Goal: Check status: Check status

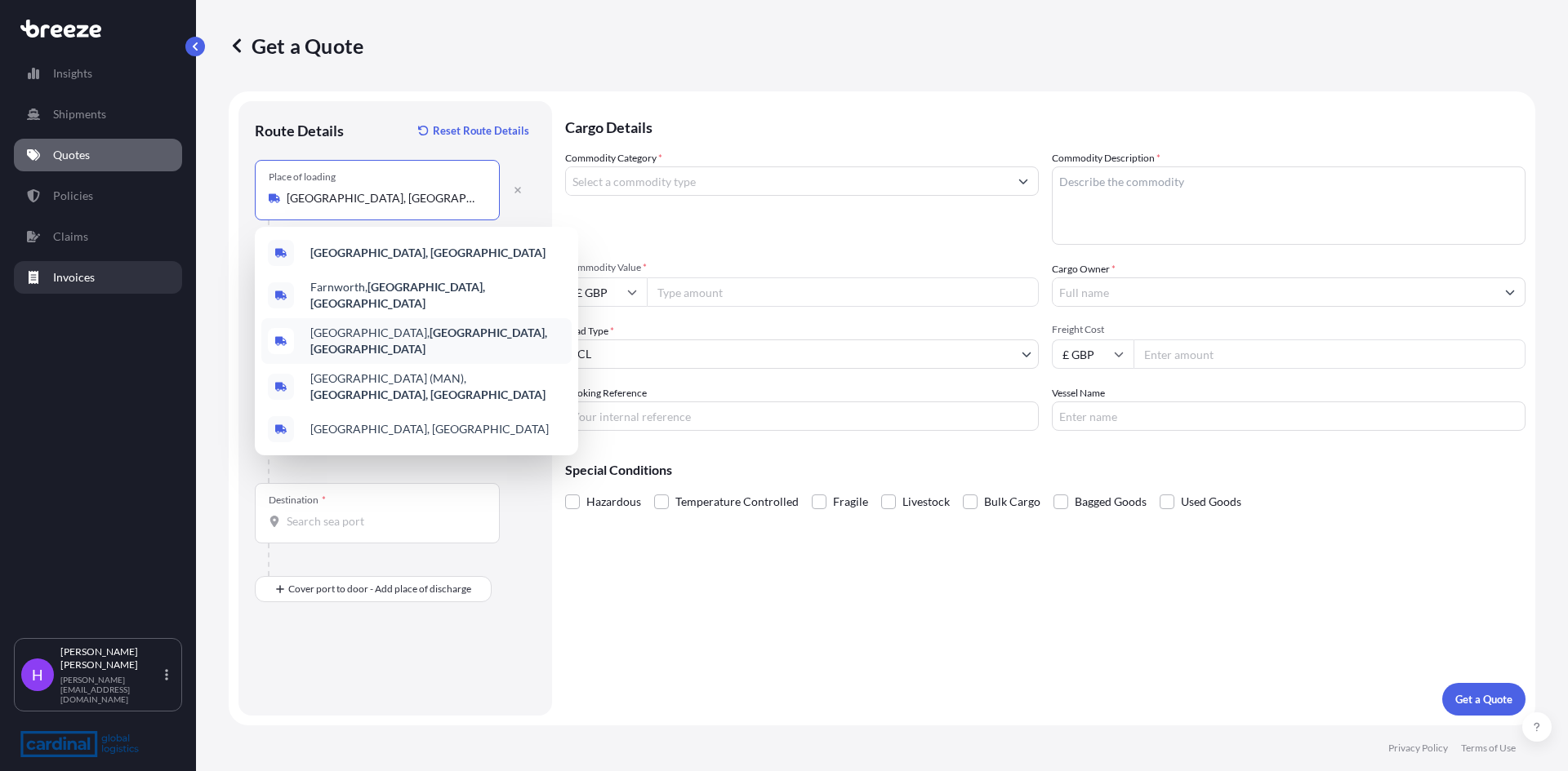
select select "Road"
select select "Sea"
select select "1"
click at [110, 153] on link "Quotes" at bounding box center [98, 155] width 168 height 33
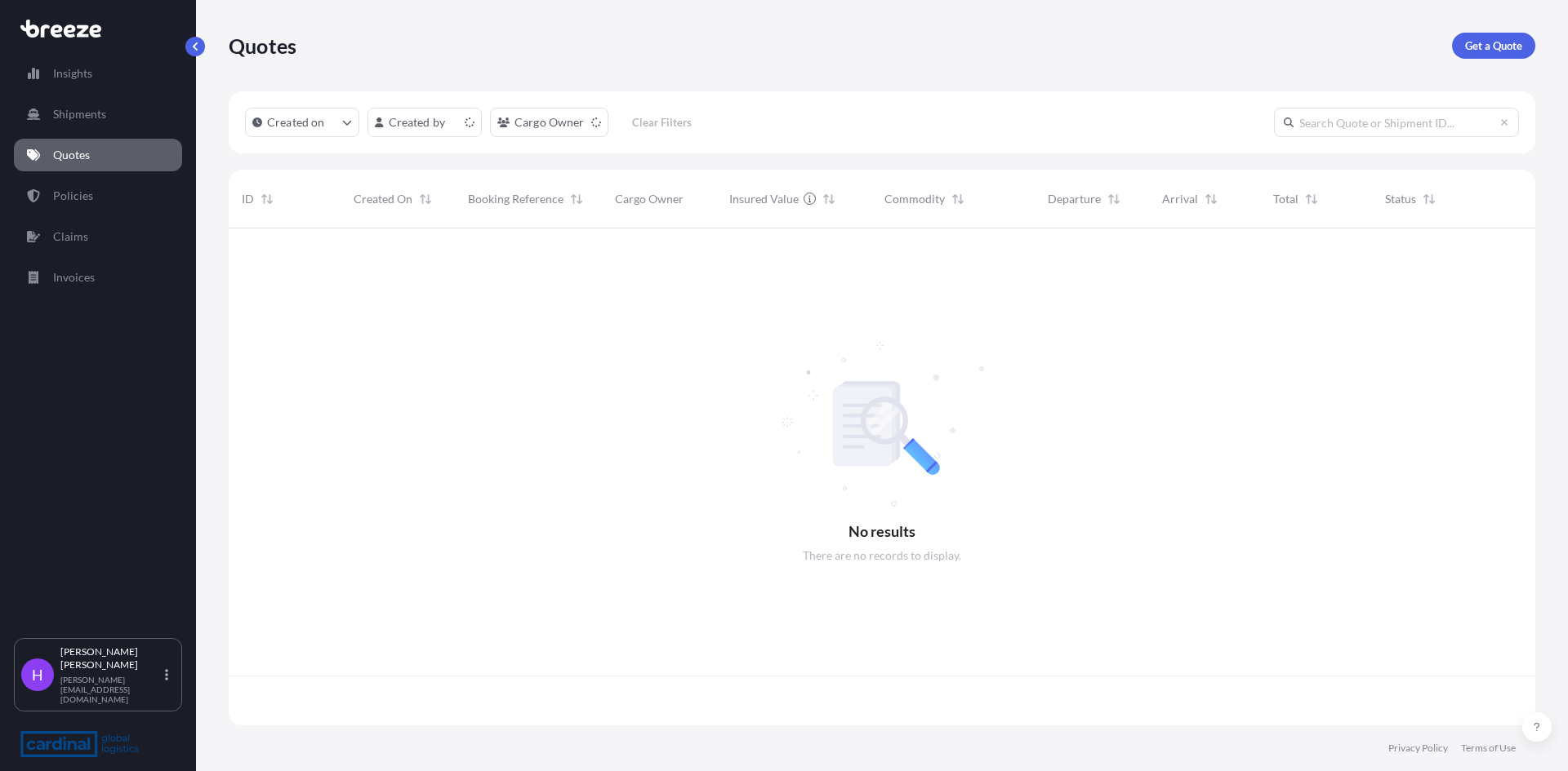
scroll to position [494, 1294]
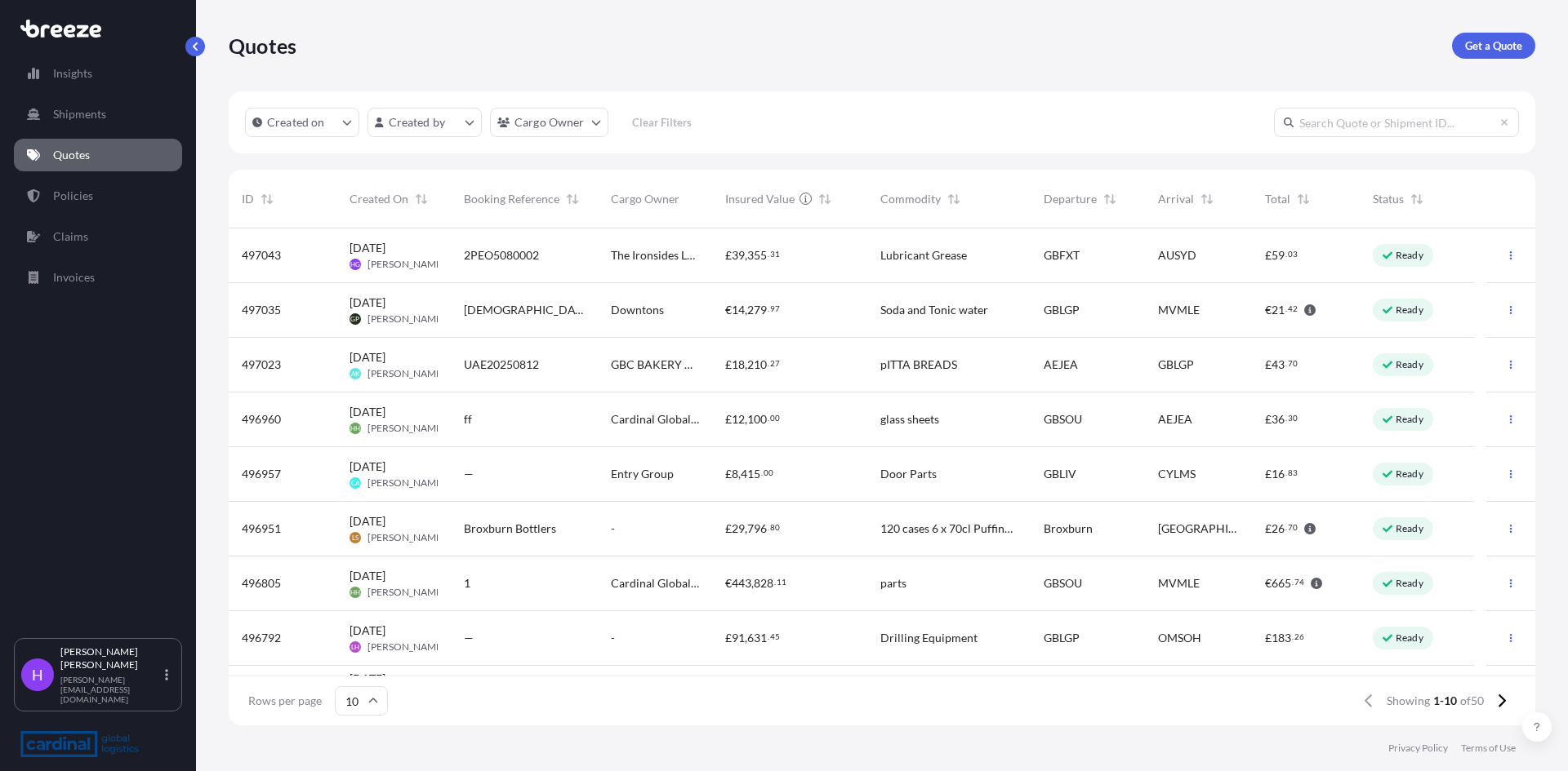
click at [481, 248] on span "2PEO5080002" at bounding box center [501, 256] width 75 height 17
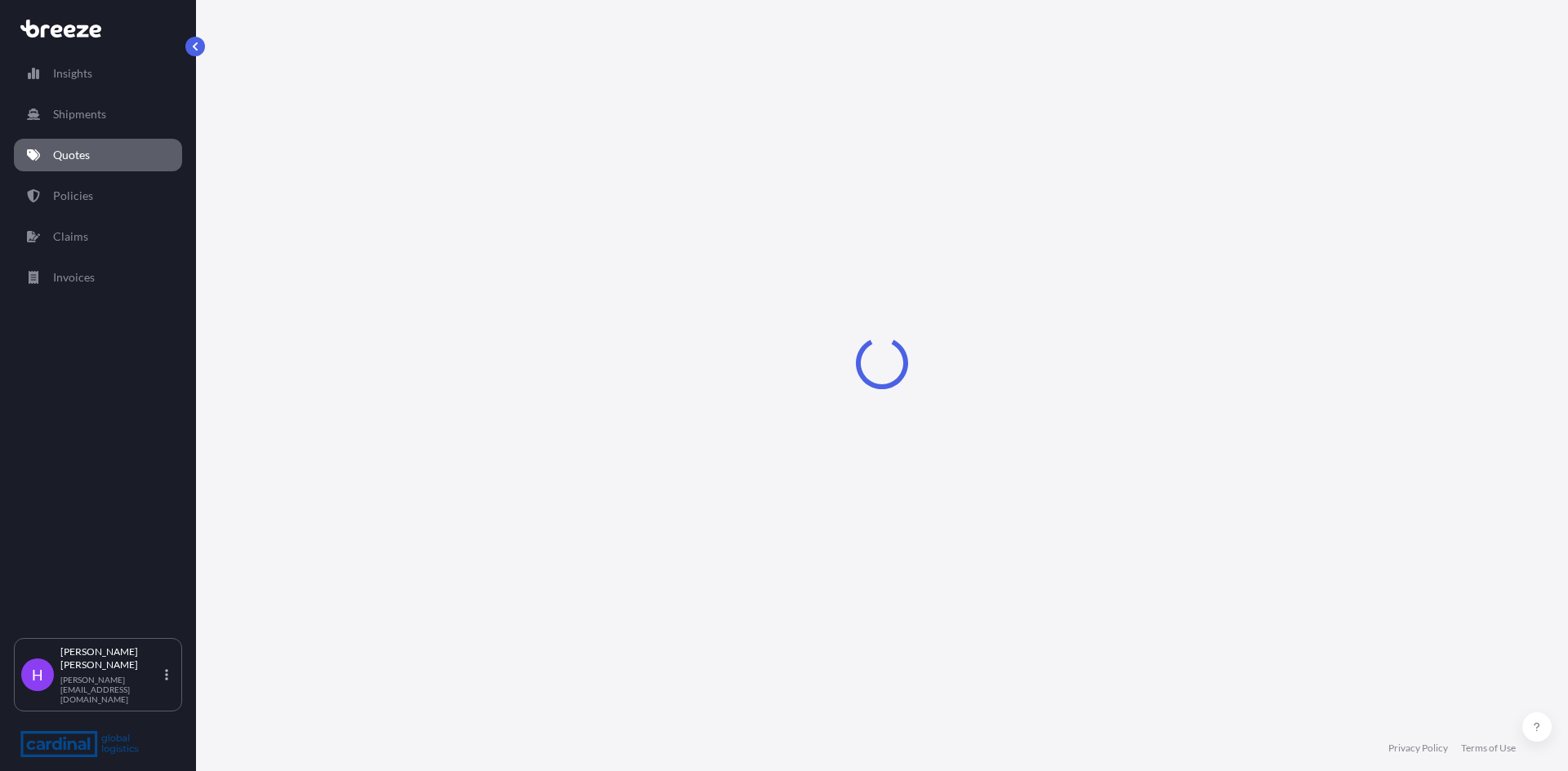
select select "Road"
select select "Sea"
select select "2"
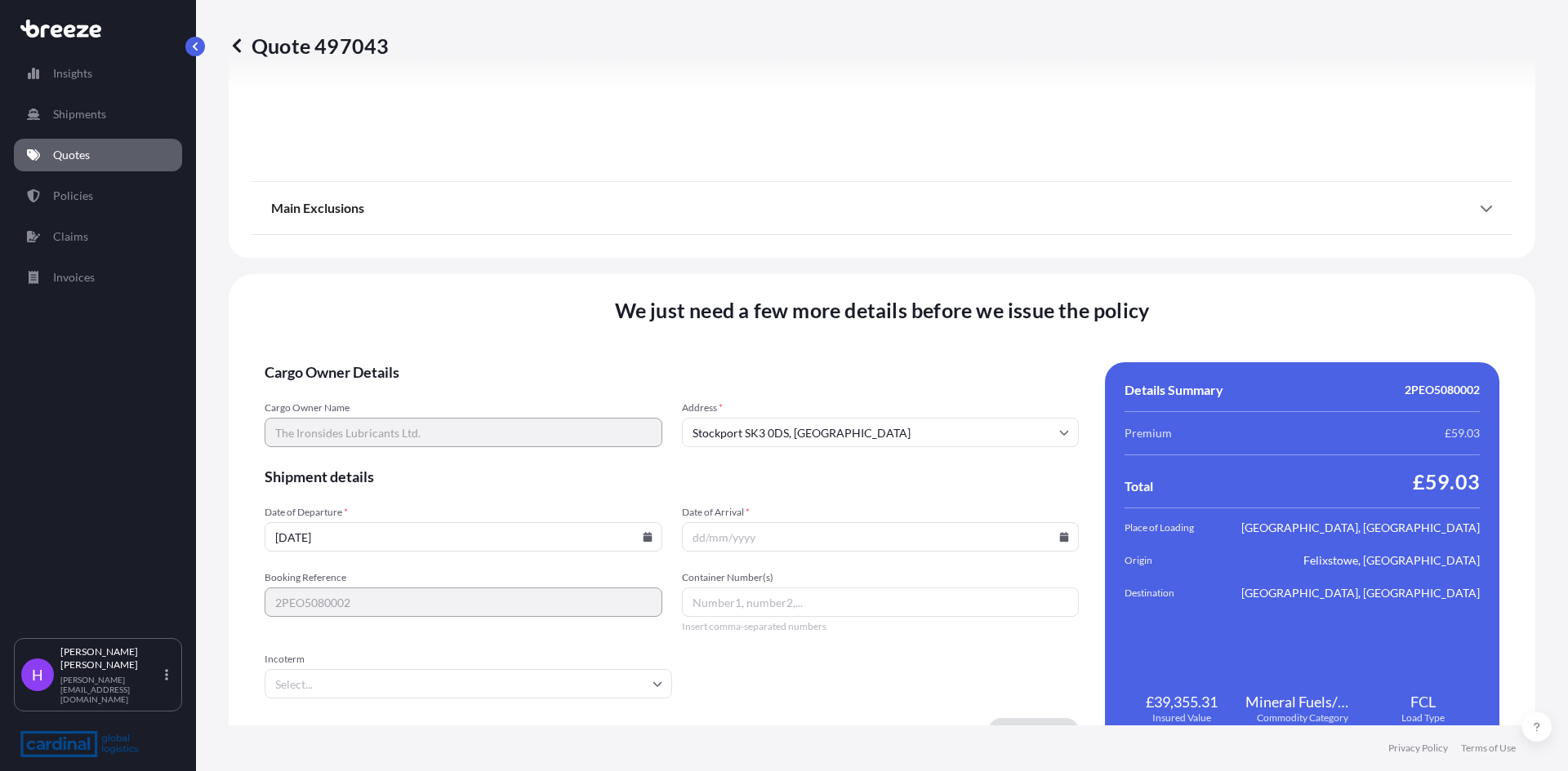
scroll to position [1950, 0]
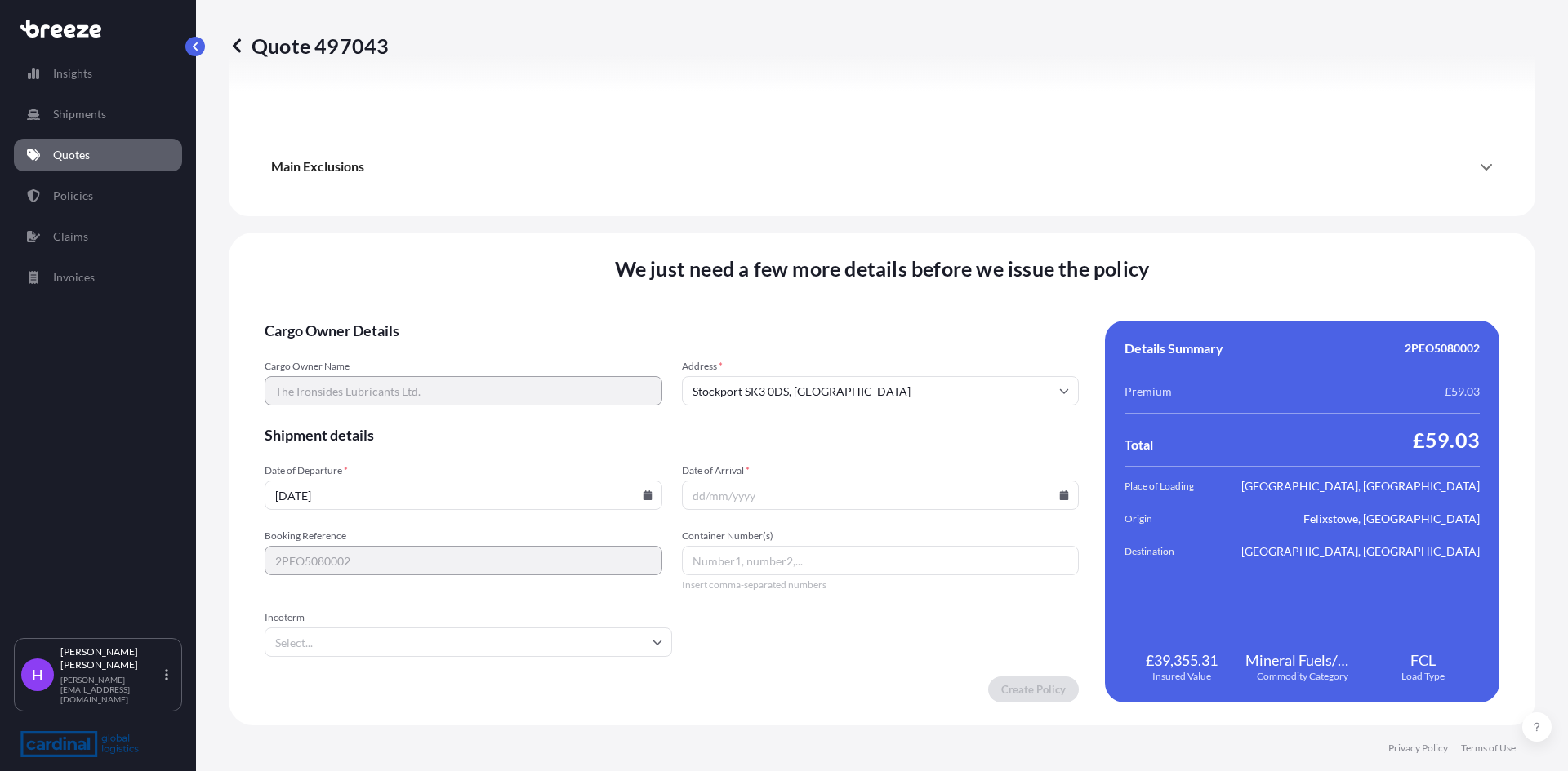
click at [644, 490] on icon at bounding box center [648, 495] width 10 height 10
click at [556, 321] on button "10" at bounding box center [542, 315] width 26 height 26
type input "[DATE]"
click at [695, 505] on input "Date of Arrival *" at bounding box center [881, 495] width 398 height 29
click at [1060, 500] on icon at bounding box center [1064, 495] width 9 height 10
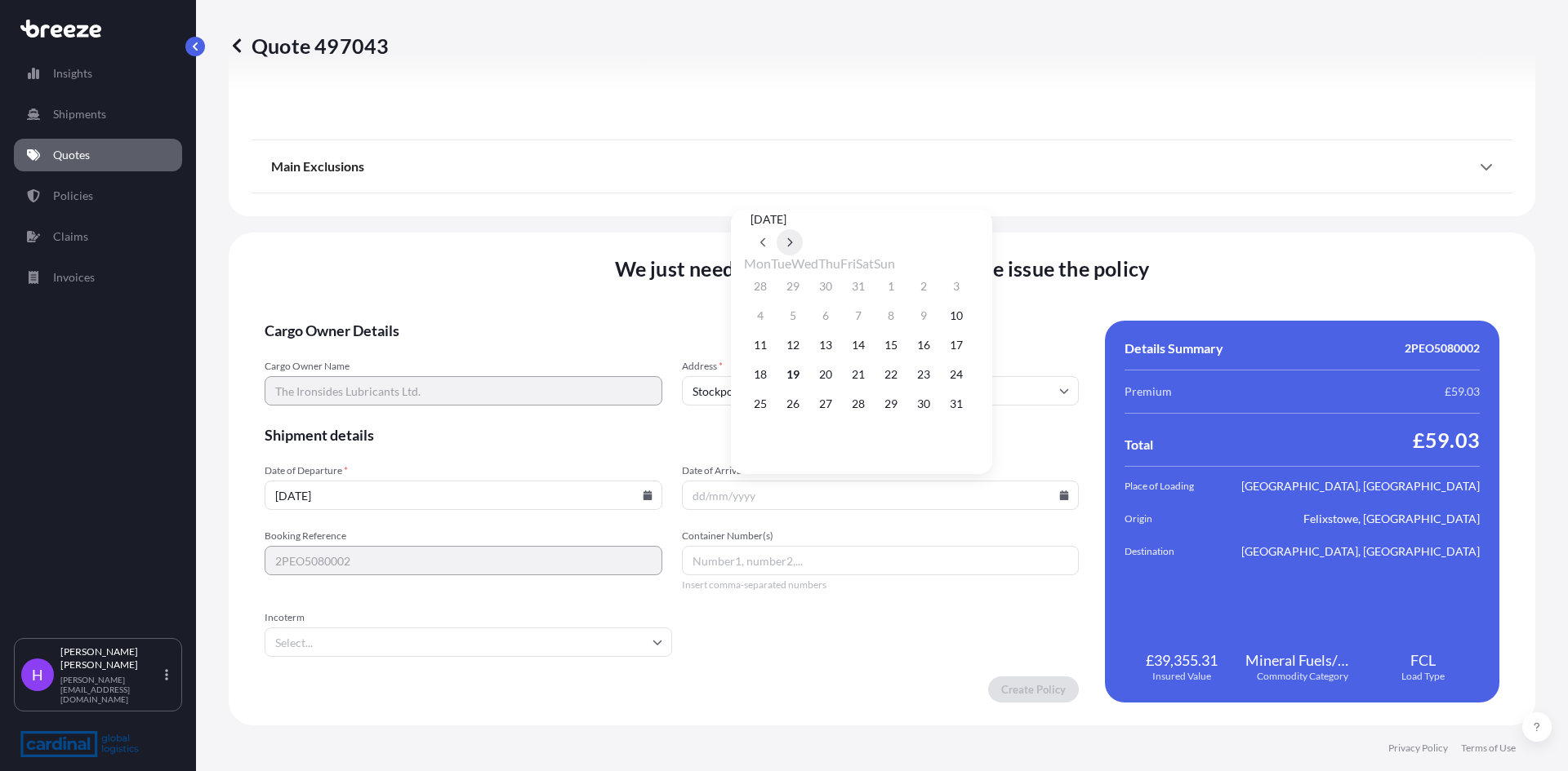
click at [802, 229] on button at bounding box center [789, 241] width 26 height 26
click at [838, 292] on button "1" at bounding box center [825, 286] width 26 height 26
type input "[DATE]"
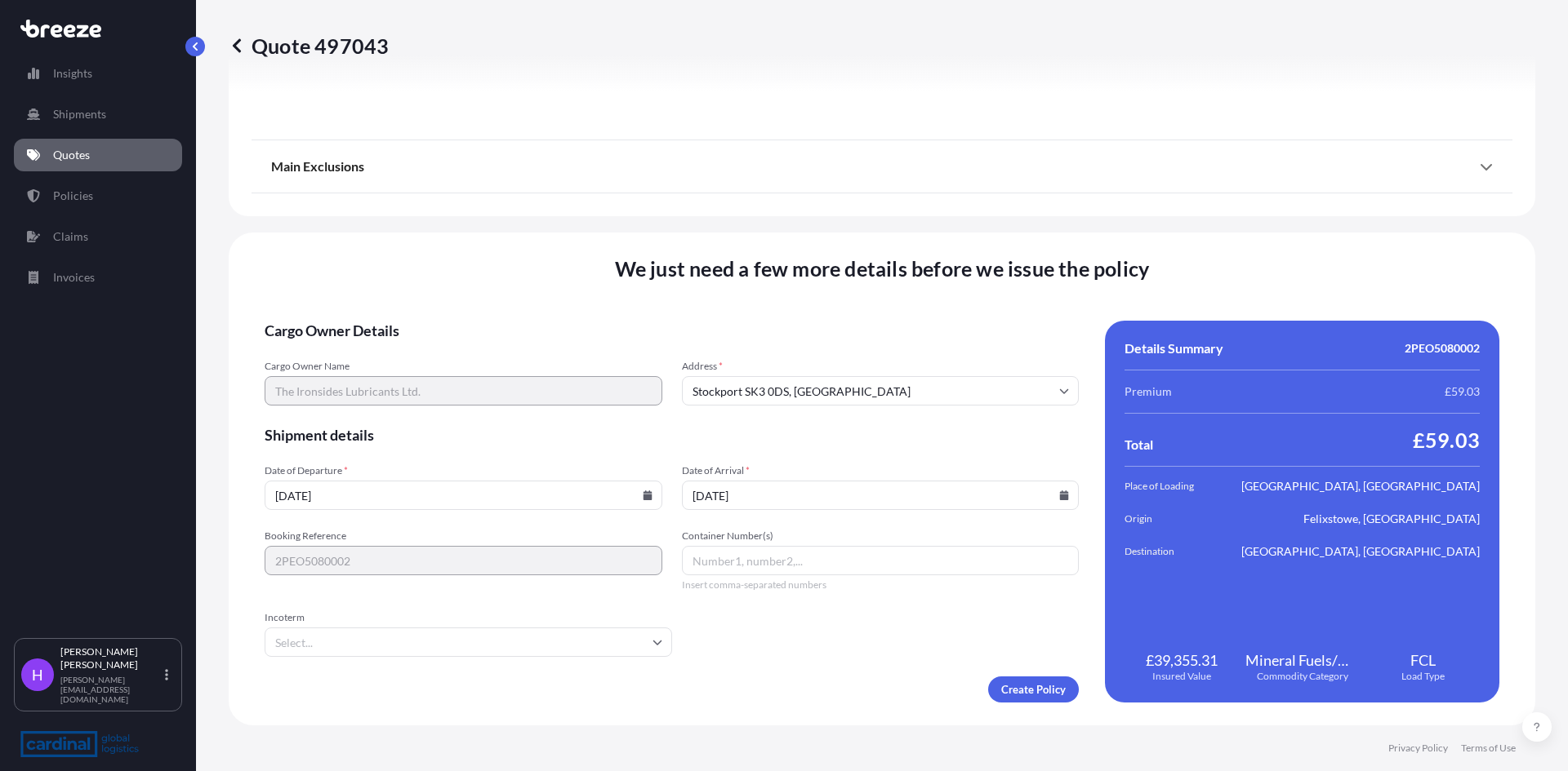
click at [704, 567] on input "Container Number(s)" at bounding box center [881, 560] width 398 height 29
paste input "CSNU2596310"
type input "CSNU2596310"
click at [1060, 498] on icon at bounding box center [1064, 495] width 9 height 10
click at [871, 348] on button "16" at bounding box center [858, 345] width 26 height 26
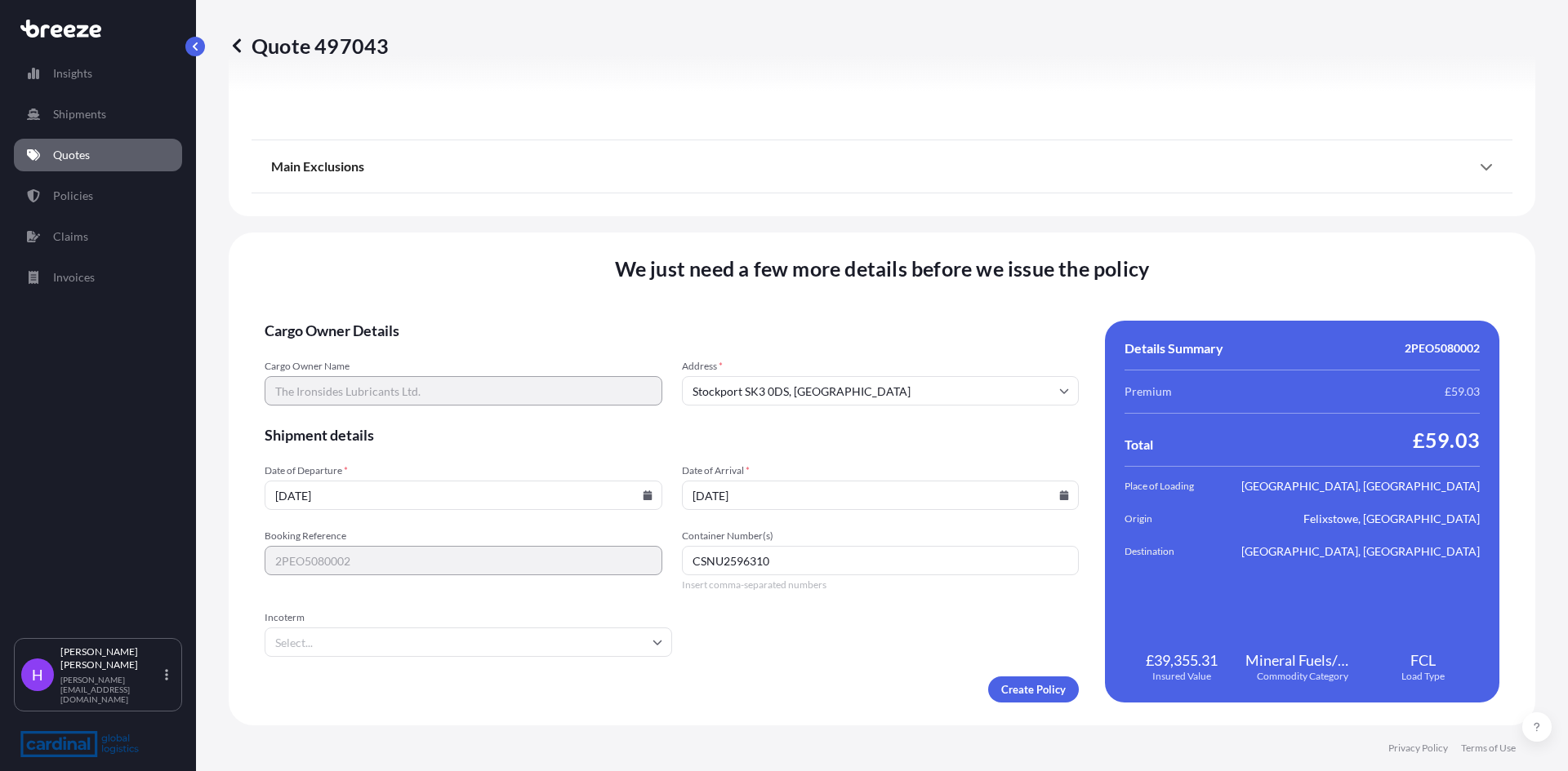
click at [799, 504] on input "[DATE]" at bounding box center [881, 495] width 398 height 29
click at [754, 500] on input "[DATE]" at bounding box center [881, 495] width 398 height 29
click at [1059, 497] on icon at bounding box center [1064, 495] width 10 height 10
click at [838, 285] on button "1" at bounding box center [825, 286] width 26 height 26
type input "[DATE]"
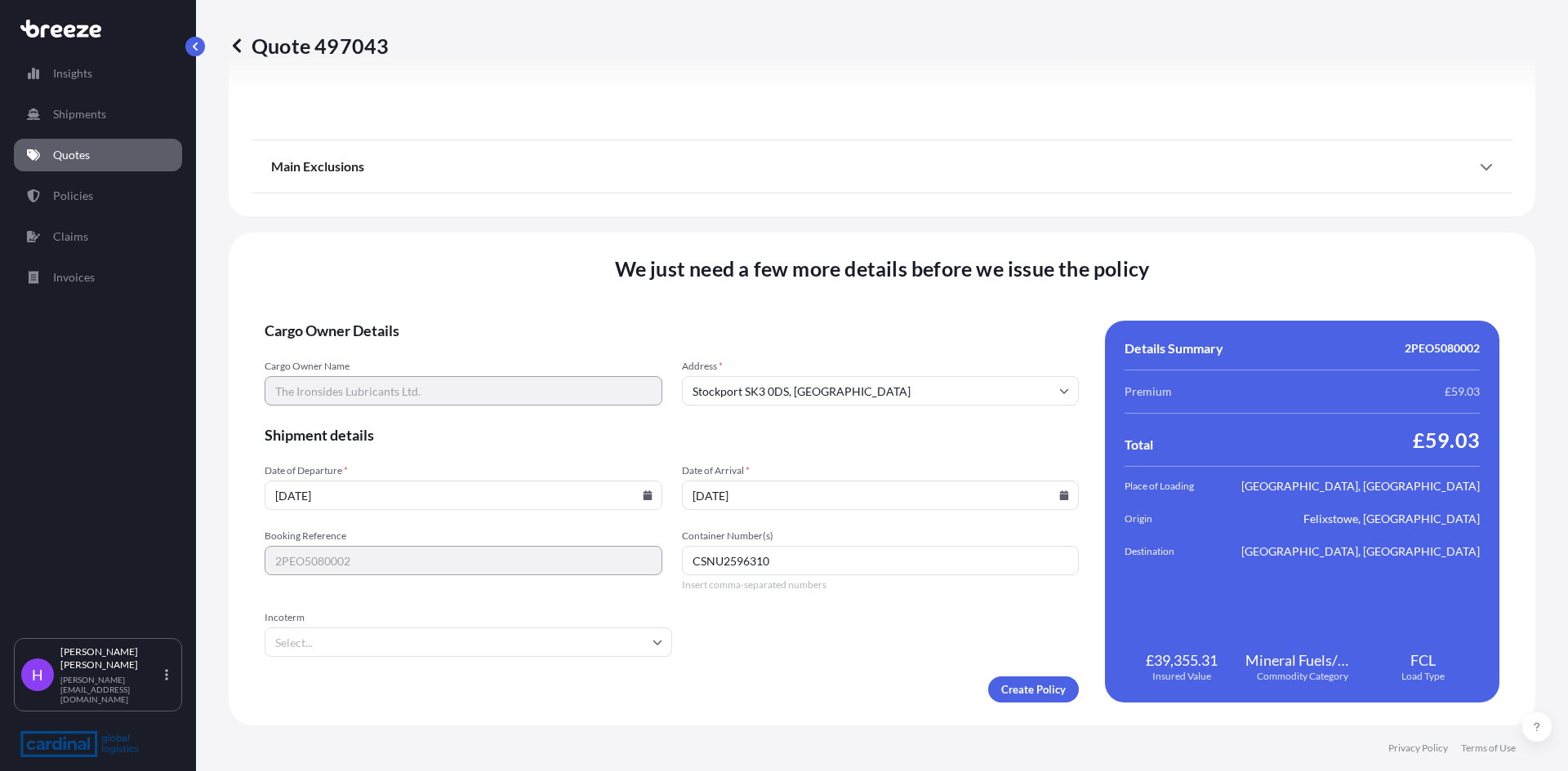
click at [644, 495] on icon at bounding box center [647, 495] width 9 height 10
click at [425, 319] on button "6" at bounding box center [412, 315] width 26 height 26
type input "[DATE]"
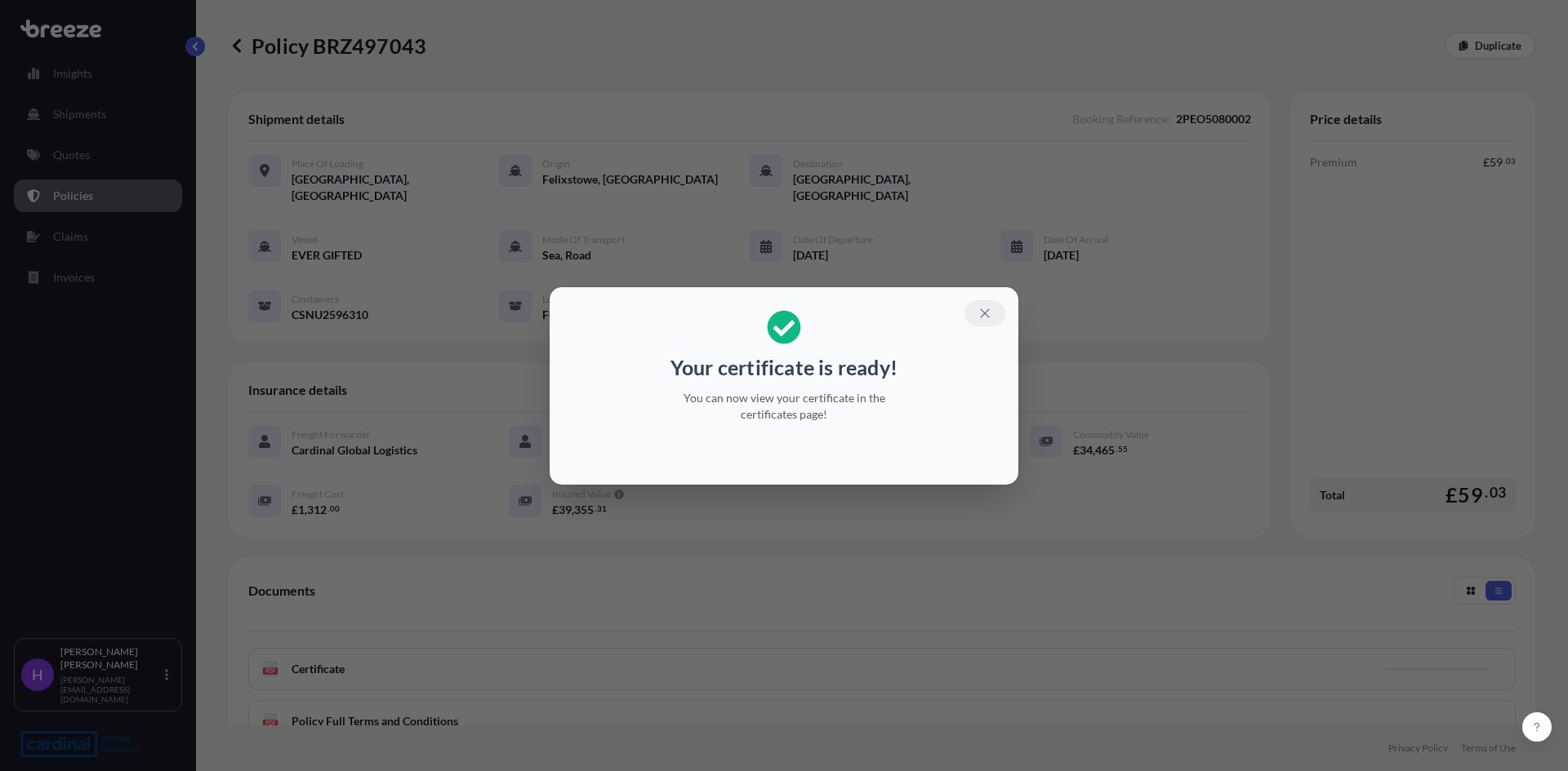
click at [991, 317] on icon "button" at bounding box center [985, 313] width 15 height 15
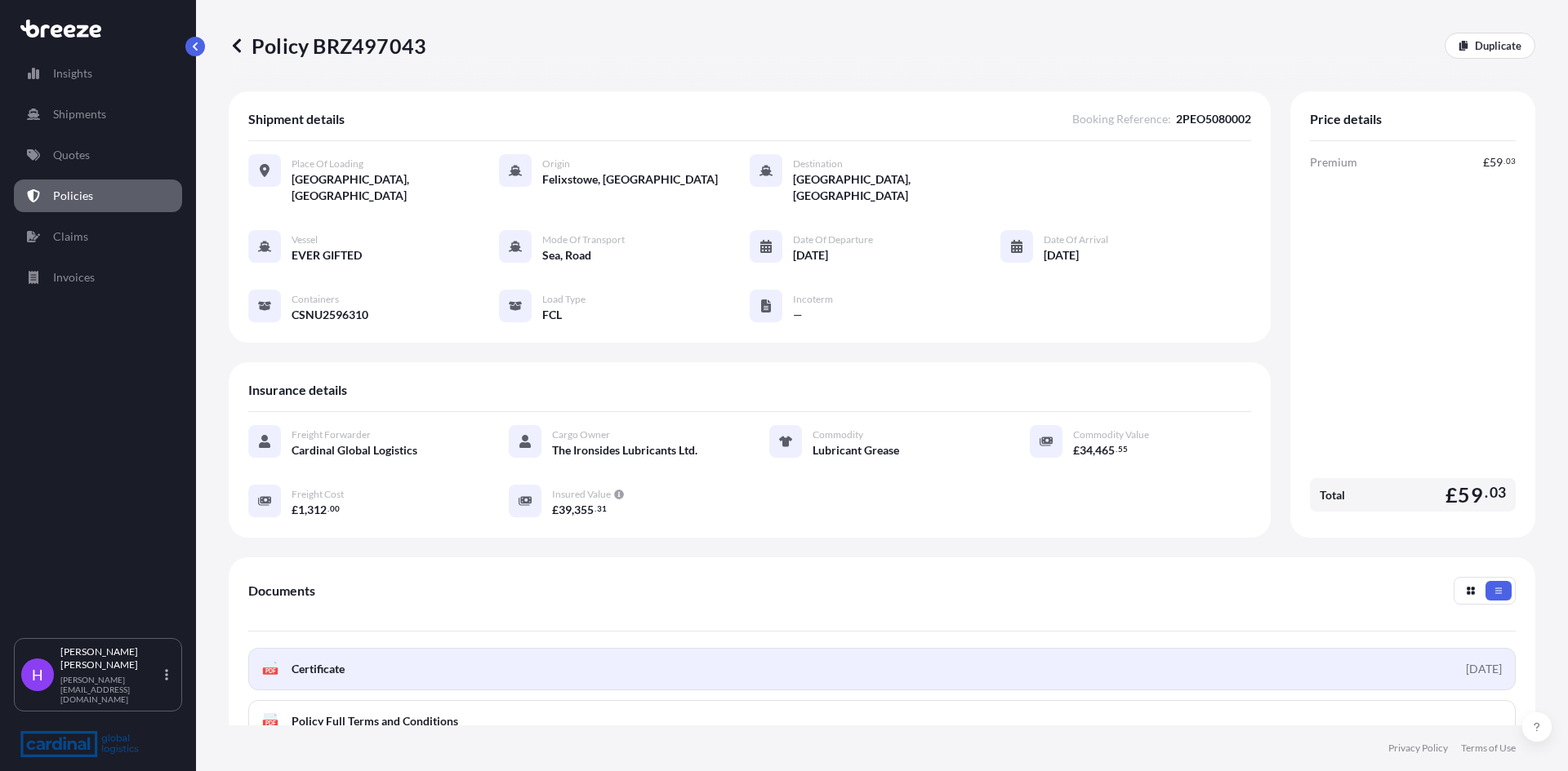
click at [1133, 648] on link "PDF Certificate [DATE]" at bounding box center [882, 669] width 1267 height 43
